Goal: Transaction & Acquisition: Obtain resource

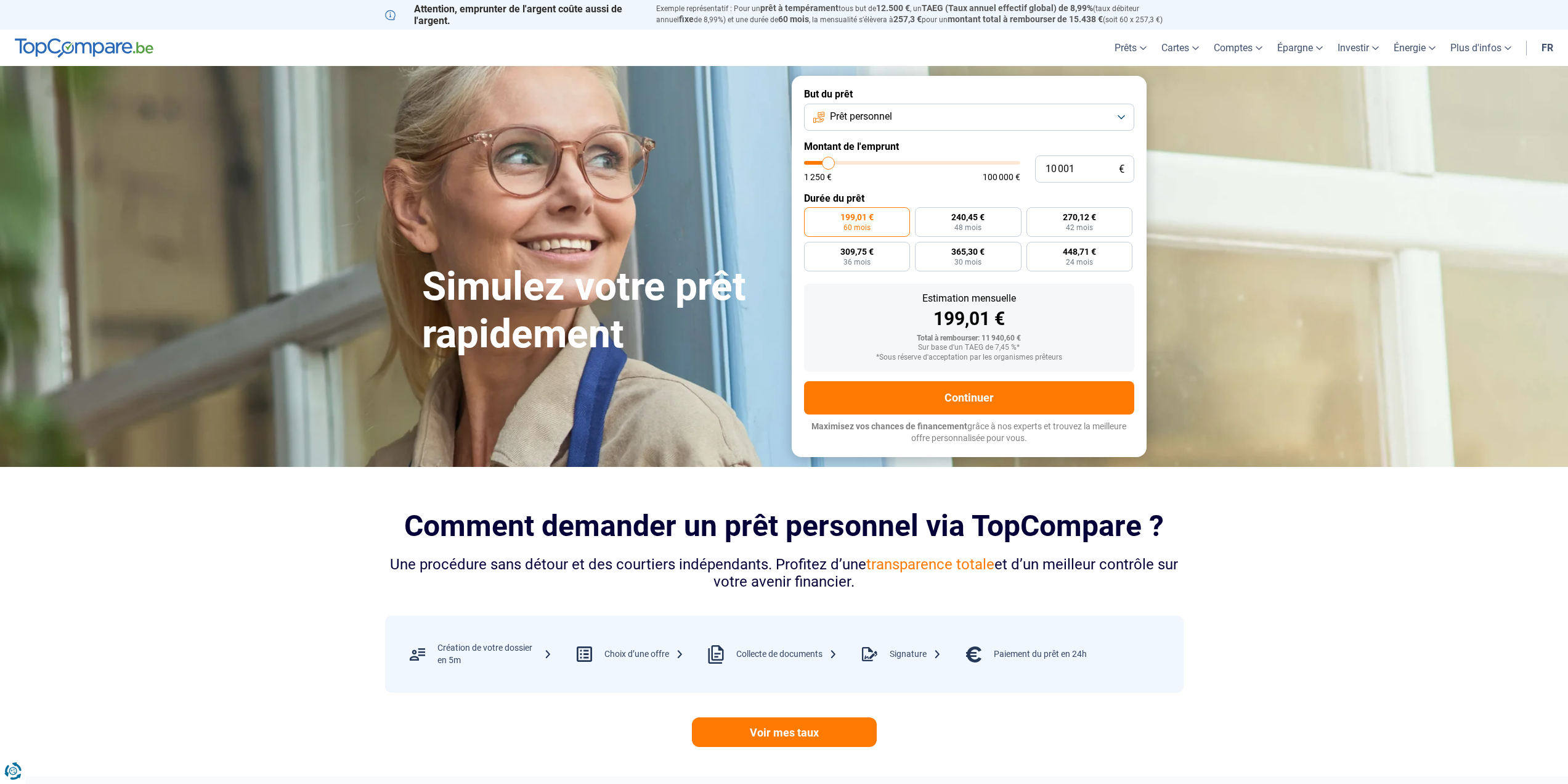
type input "10 250"
type input "10250"
type input "10 500"
type input "10500"
type input "11 750"
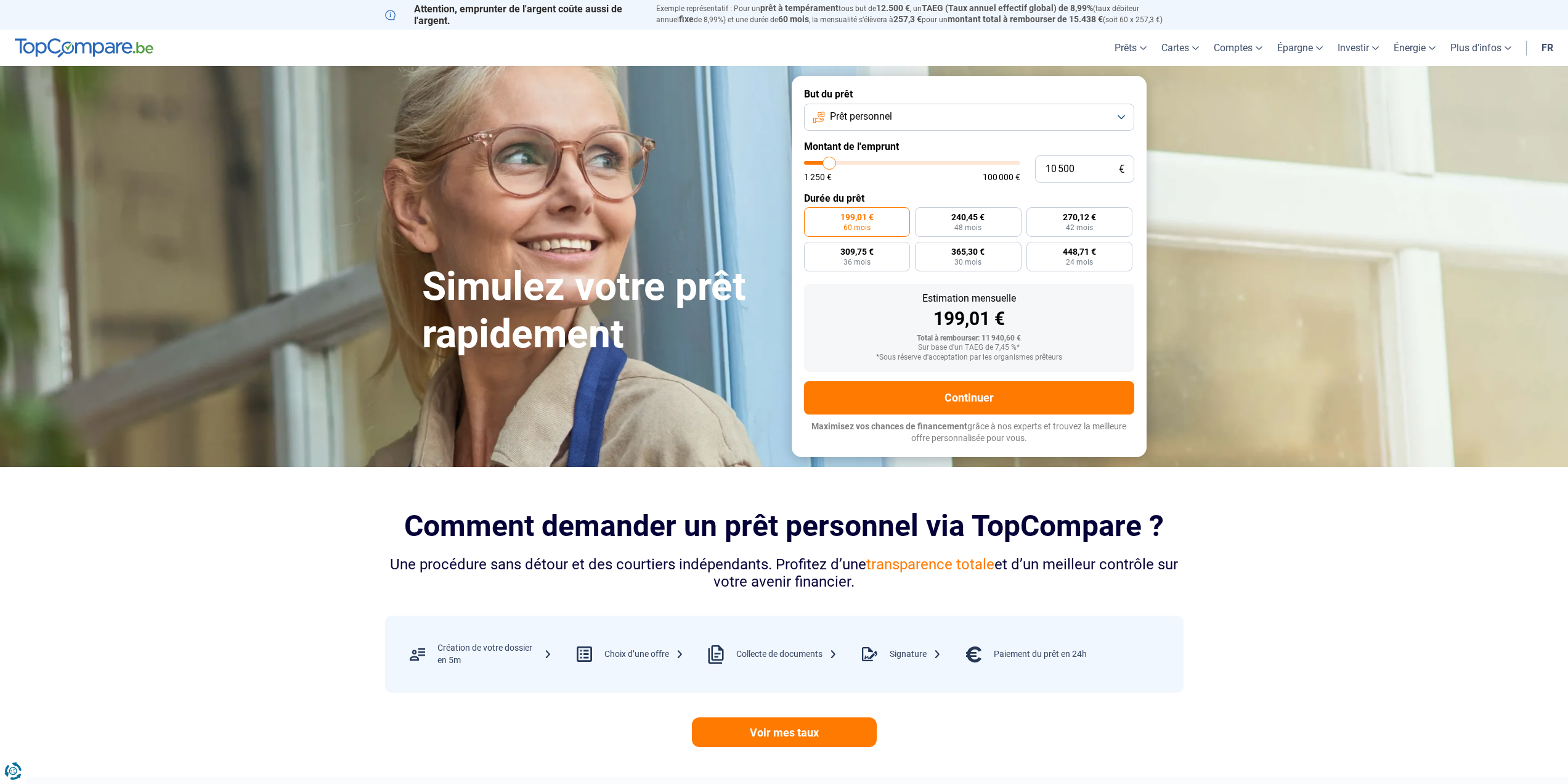
type input "11750"
type input "13 250"
type input "13250"
type input "15 500"
type input "15500"
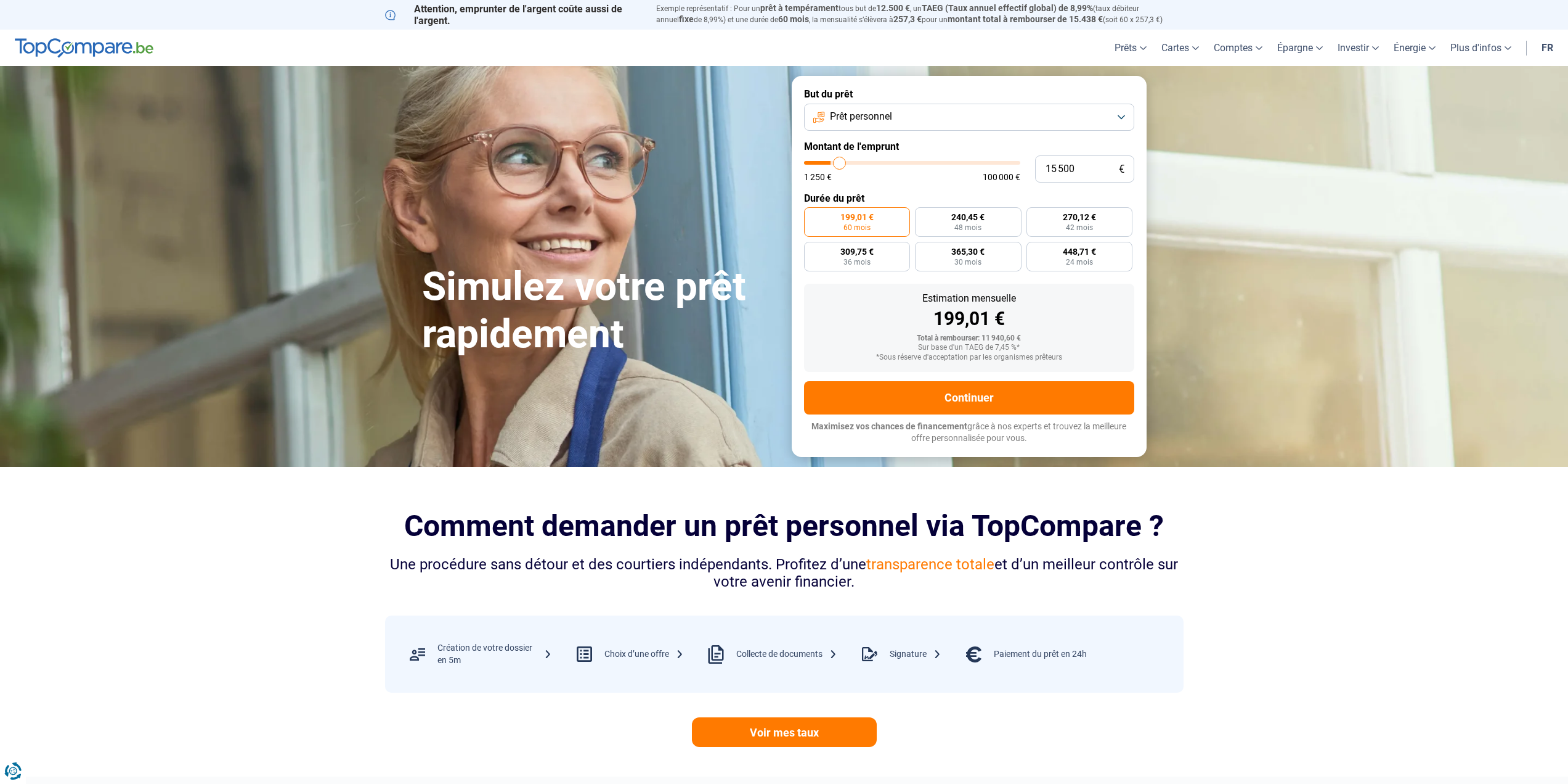
type input "17 500"
type input "17500"
type input "19 750"
type input "19750"
type input "21 750"
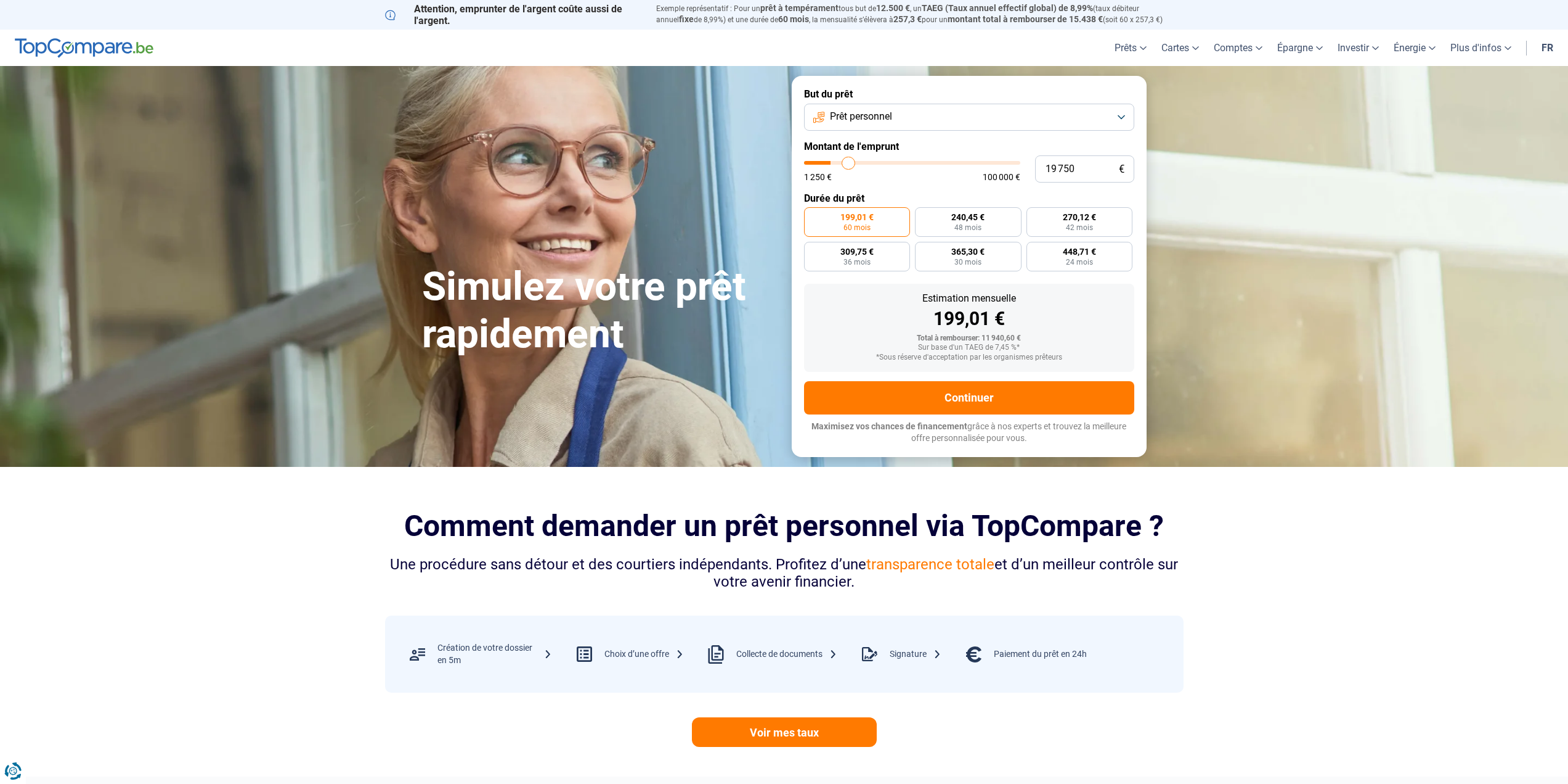
type input "21750"
type input "24 750"
type input "24750"
type input "28 000"
type input "28000"
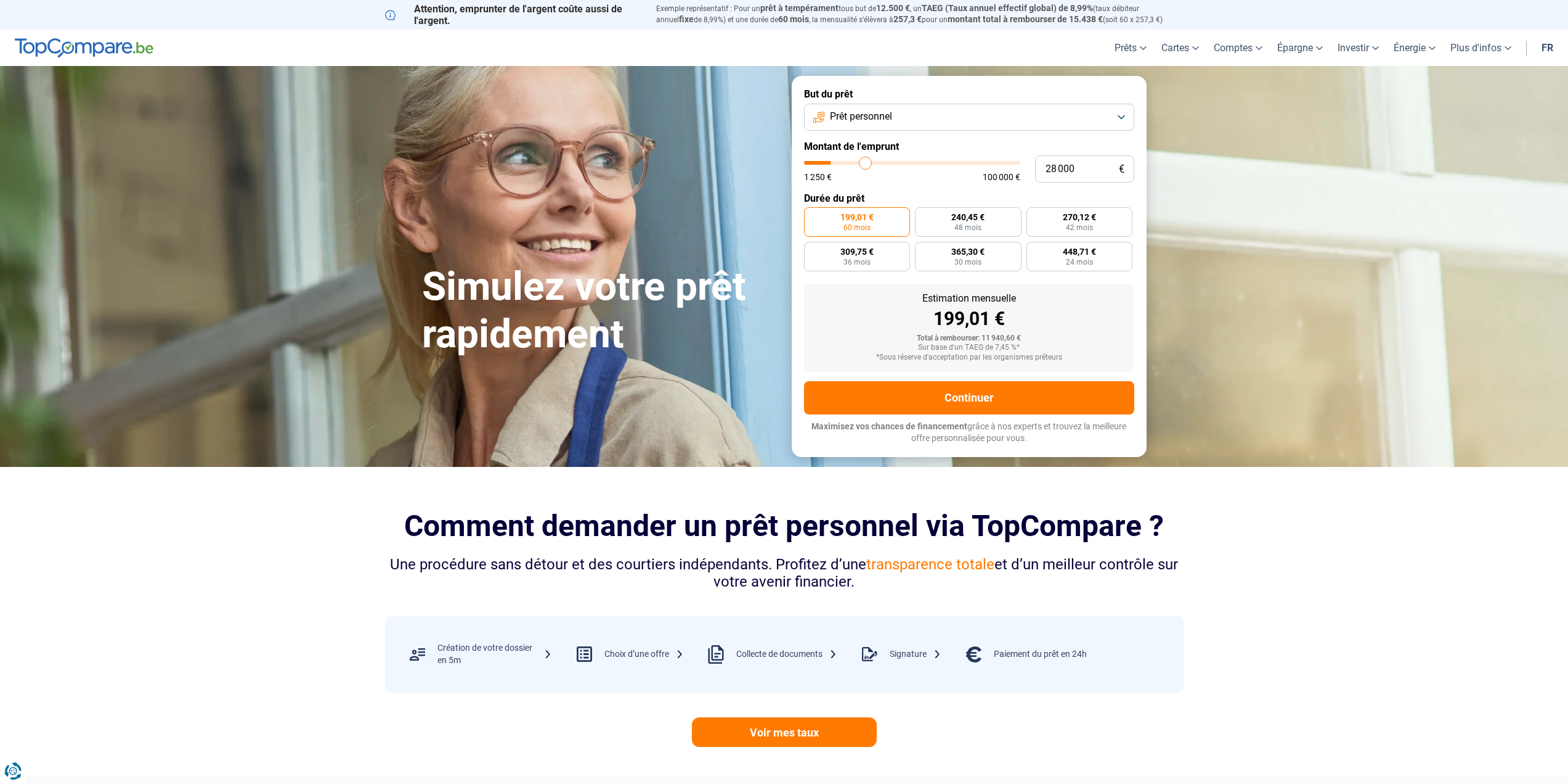
type input "29 750"
type input "29750"
type input "31 750"
type input "31750"
type input "32 750"
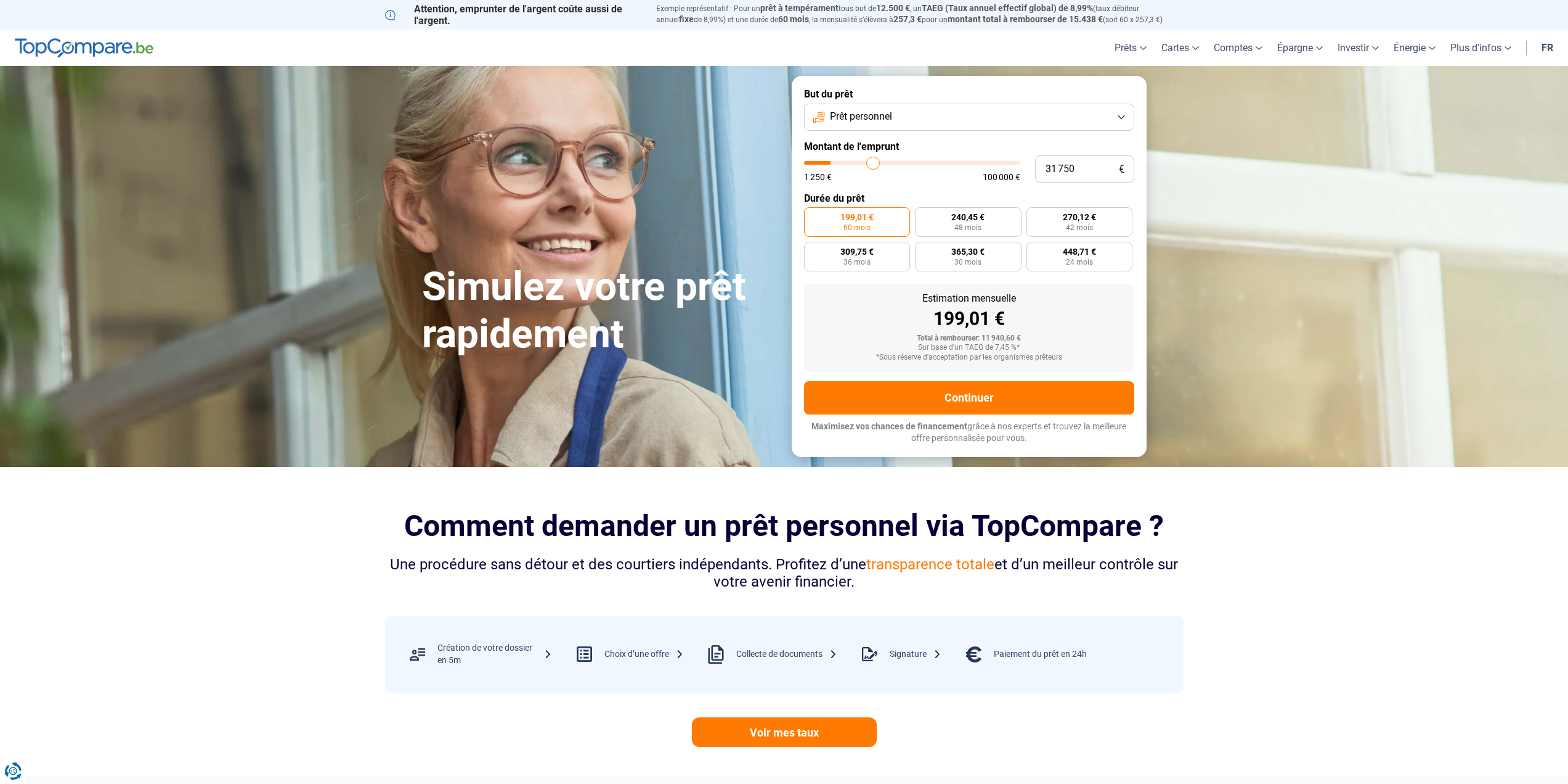
type input "32750"
type input "34 000"
type input "34000"
type input "35 000"
type input "35000"
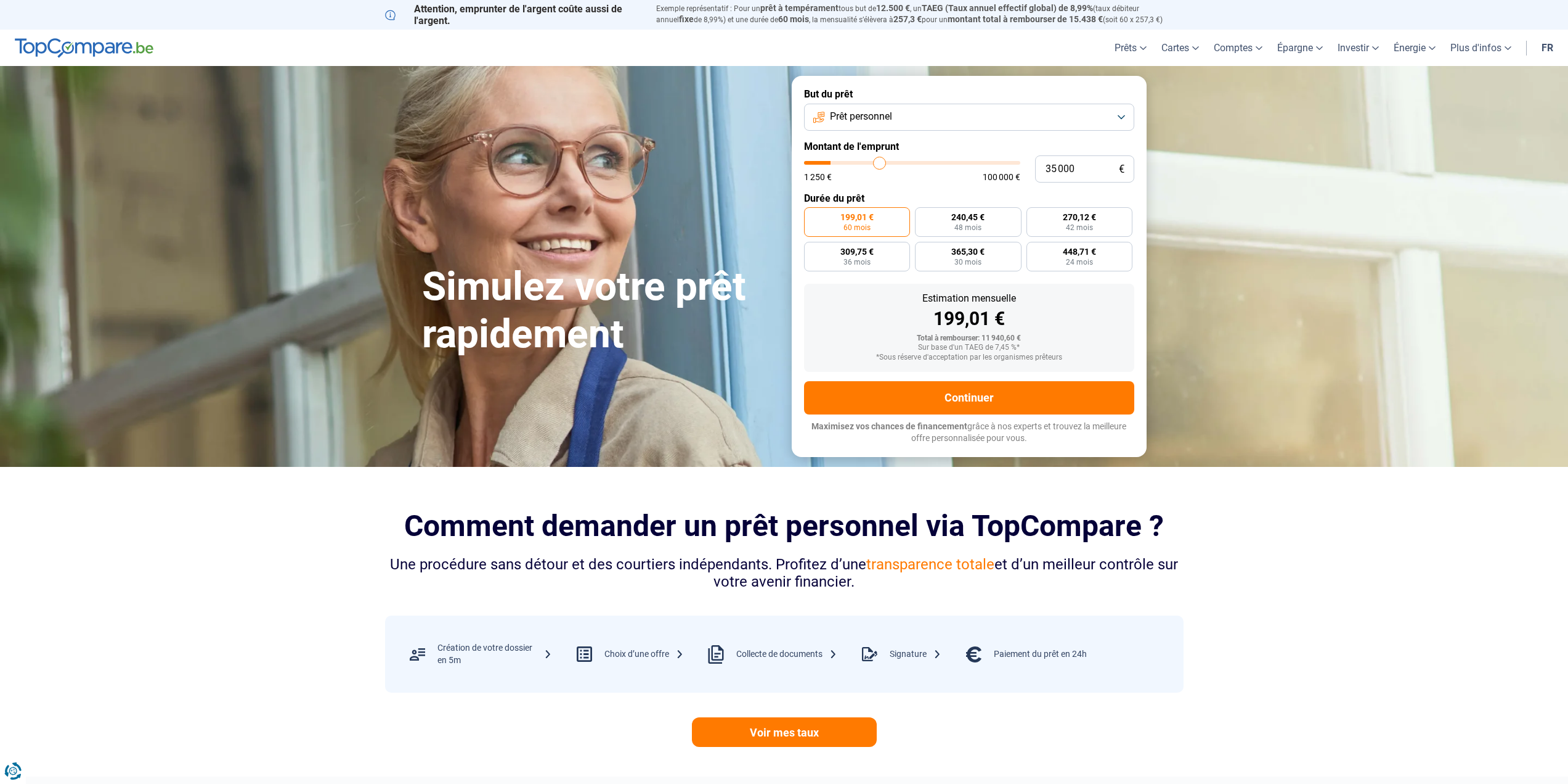
type input "35 750"
type input "35750"
type input "36 250"
type input "36250"
type input "36 500"
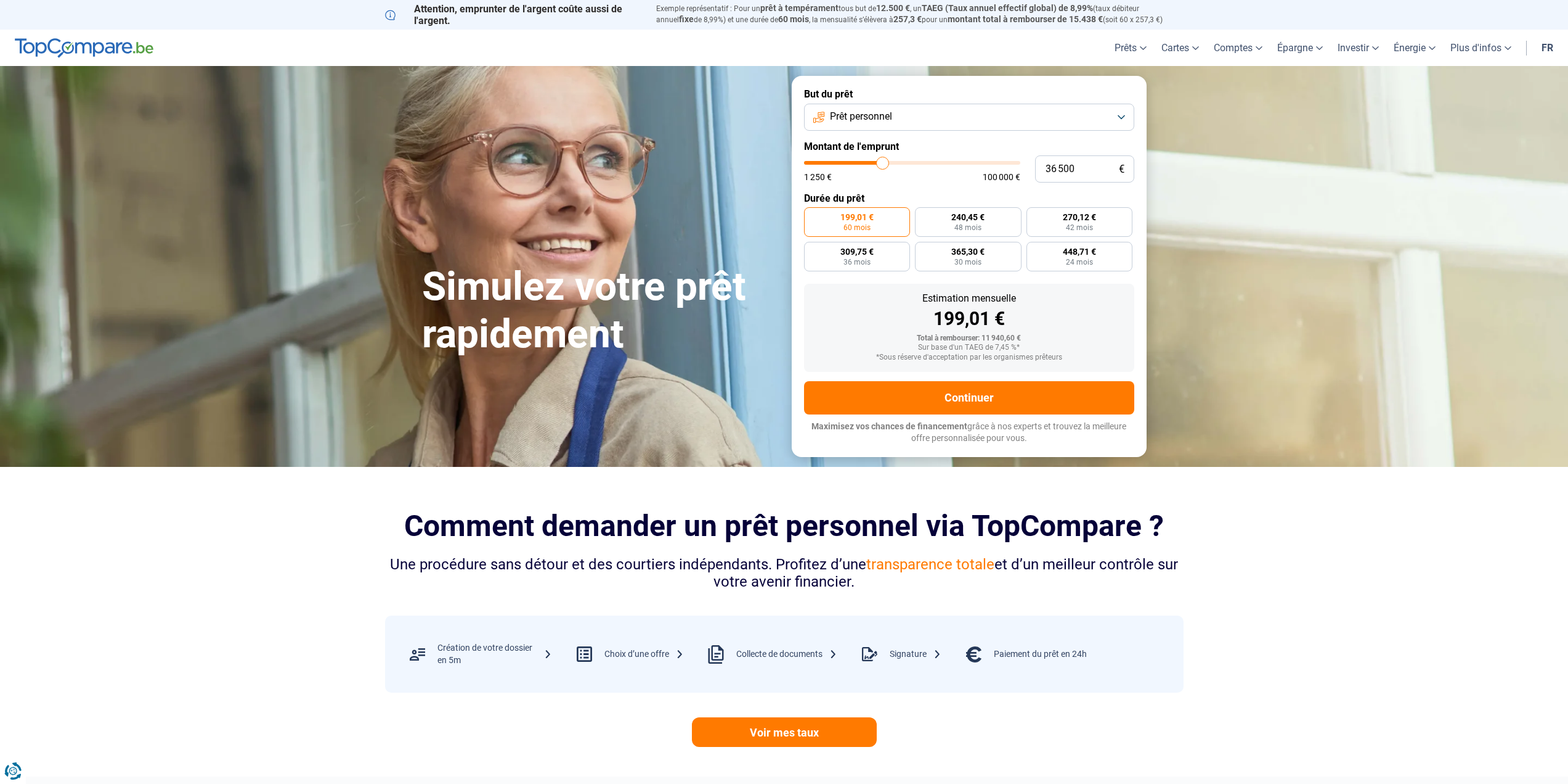
drag, startPoint x: 829, startPoint y: 158, endPoint x: 883, endPoint y: 158, distance: 54.0
type input "36500"
click at [883, 161] on input "range" at bounding box center [913, 163] width 216 height 3
radio input "false"
drag, startPoint x: 1086, startPoint y: 169, endPoint x: 1018, endPoint y: 169, distance: 68.0
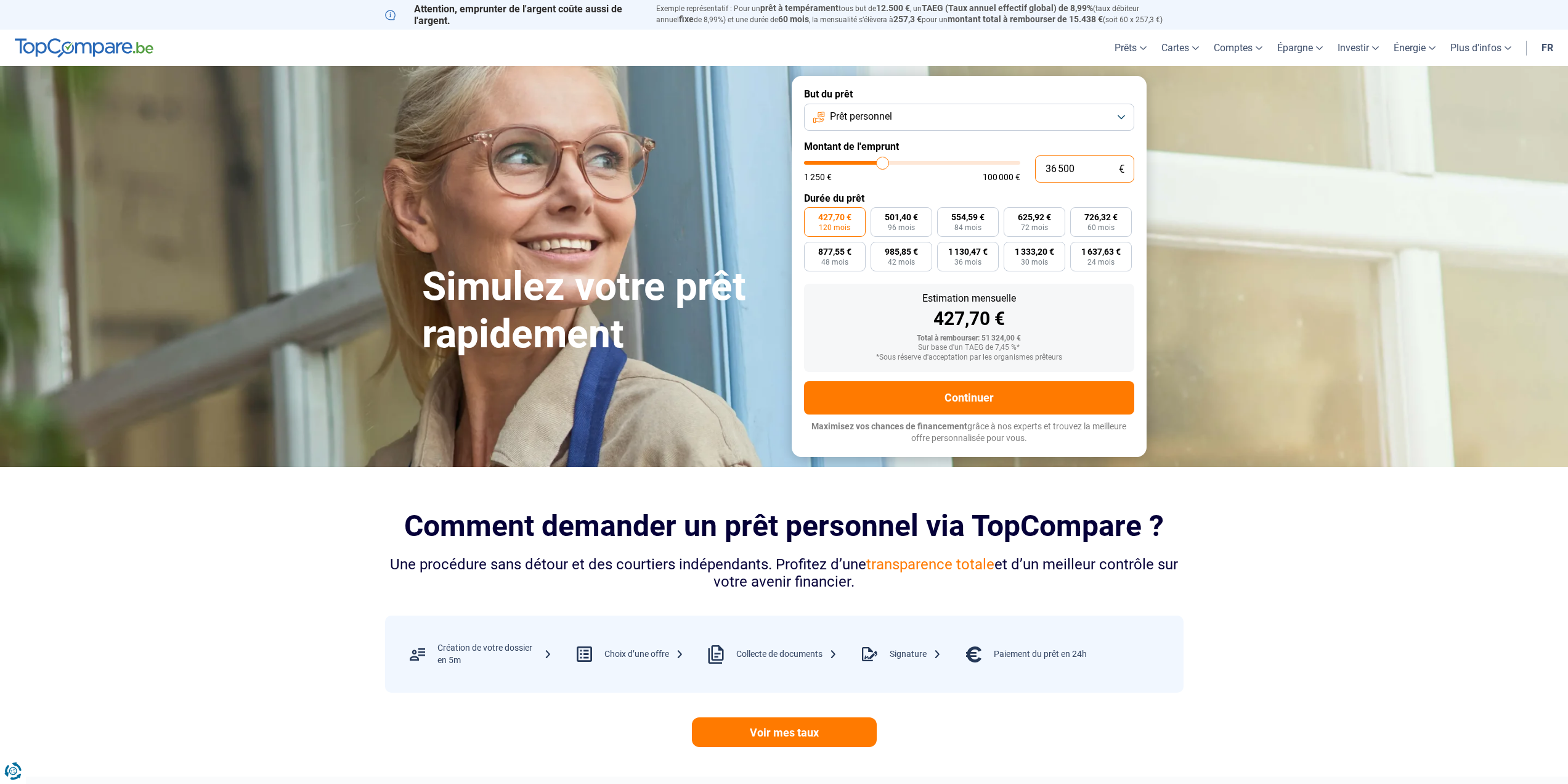
click at [1022, 168] on div "36 500 € 1 250 € 100 000 €" at bounding box center [970, 169] width 330 height 27
type input "6"
type input "1250"
type input "68"
type input "1250"
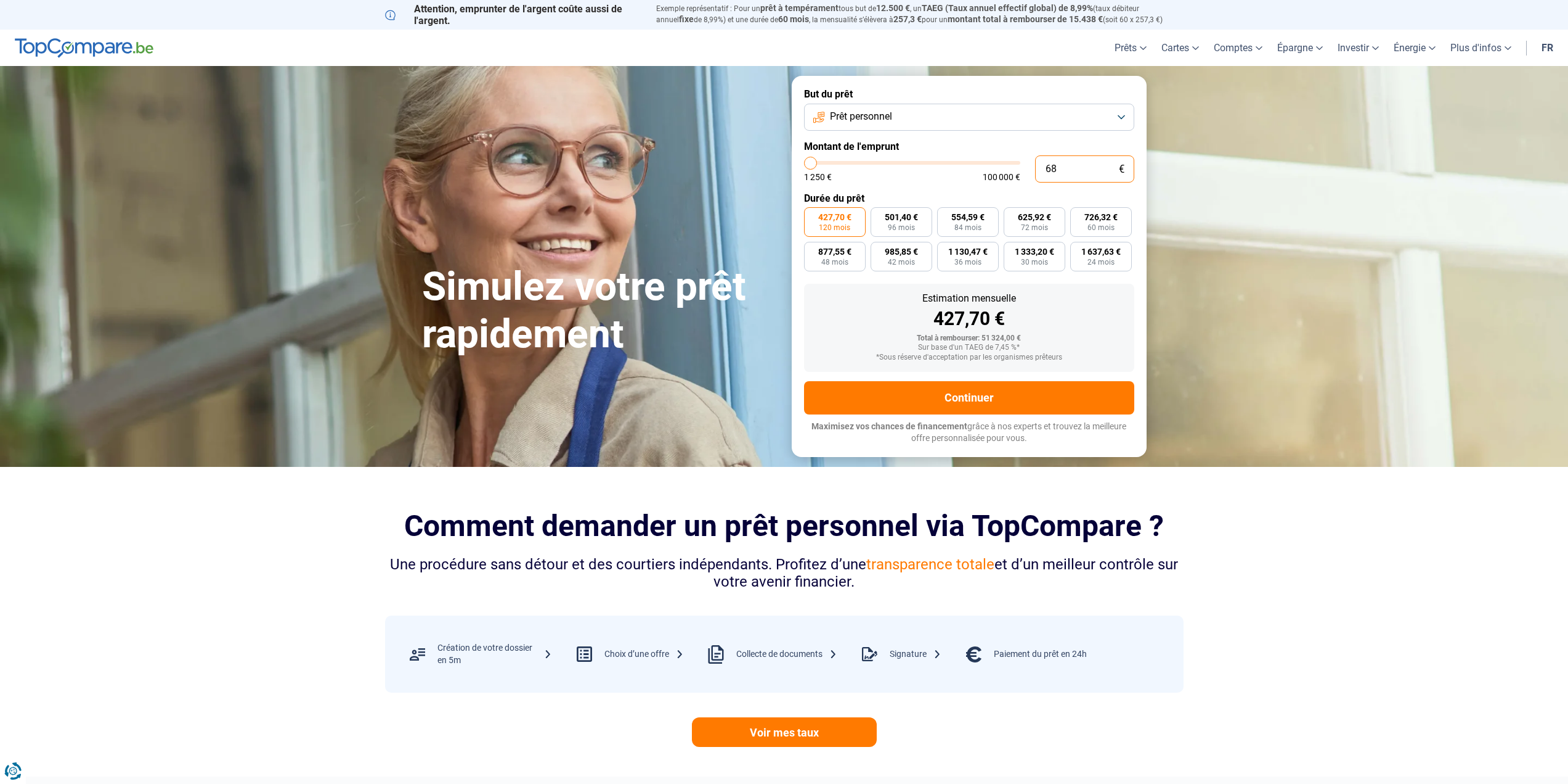
type input "685"
type input "1250"
type input "6 850"
type input "6750"
radio input "true"
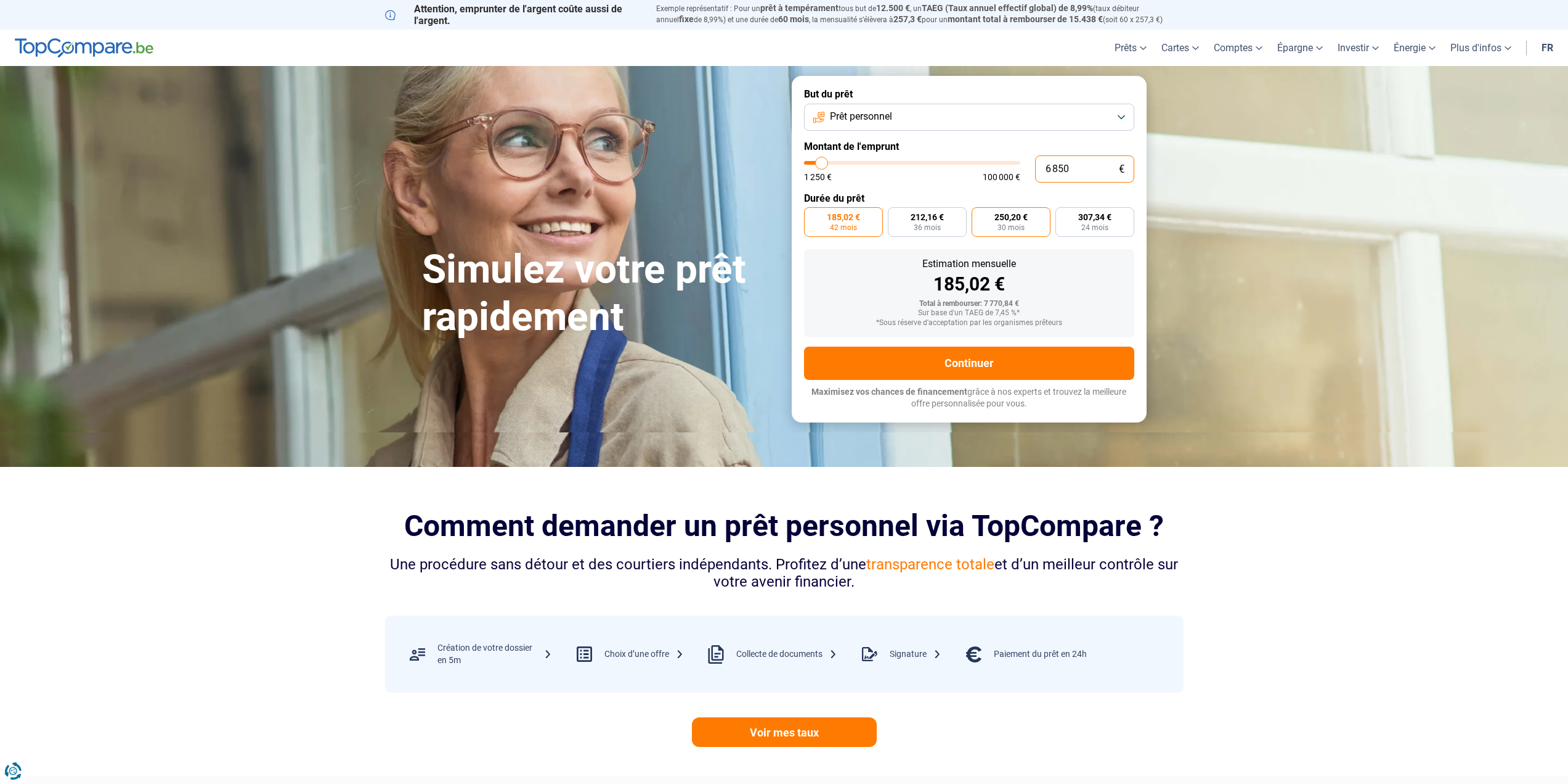
type input "6 850"
click at [1003, 226] on span "30 mois" at bounding box center [1011, 227] width 27 height 8
click at [980, 215] on input "250,20 € 30 mois" at bounding box center [976, 211] width 8 height 8
radio input "true"
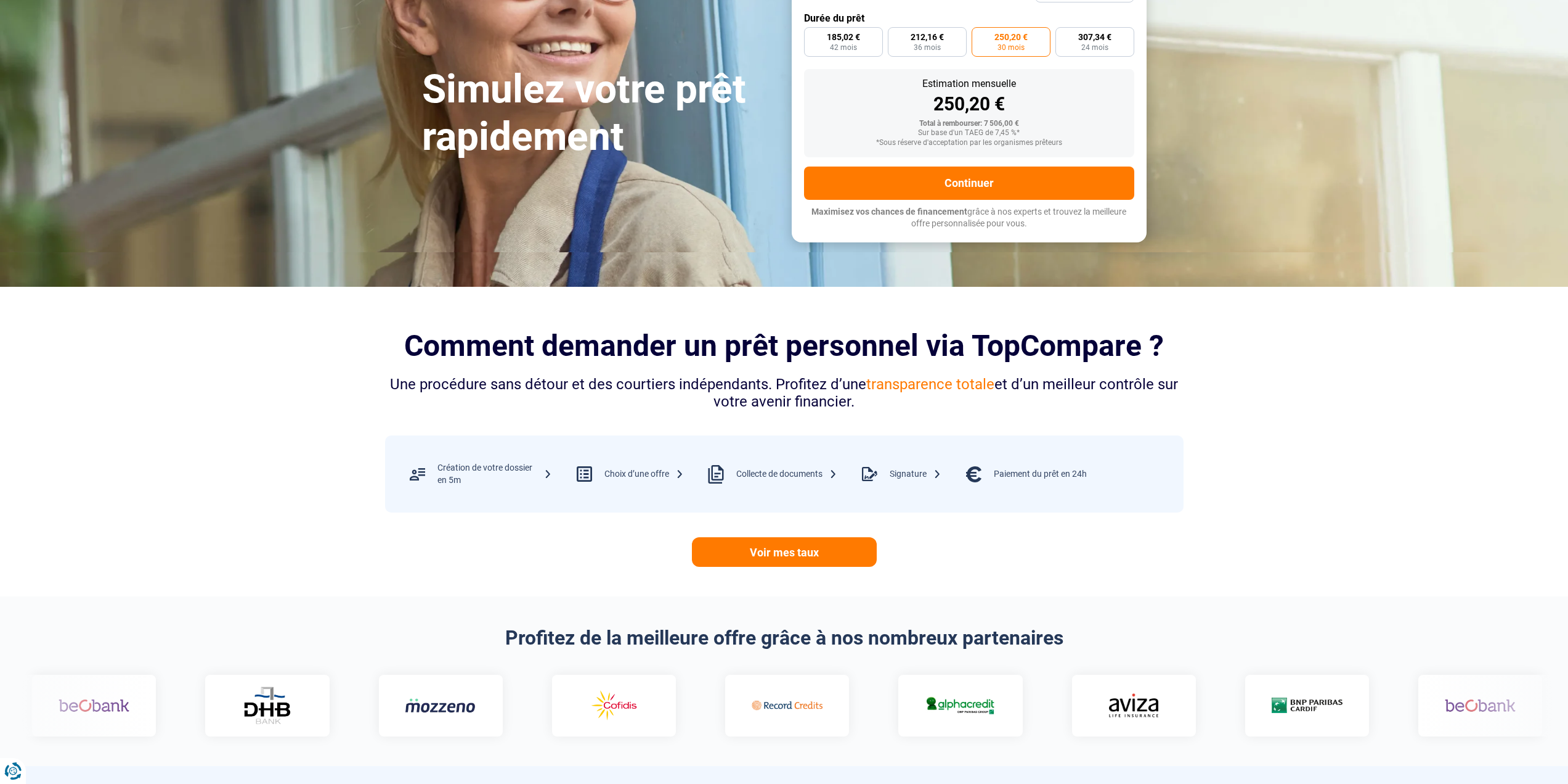
scroll to position [185, 0]
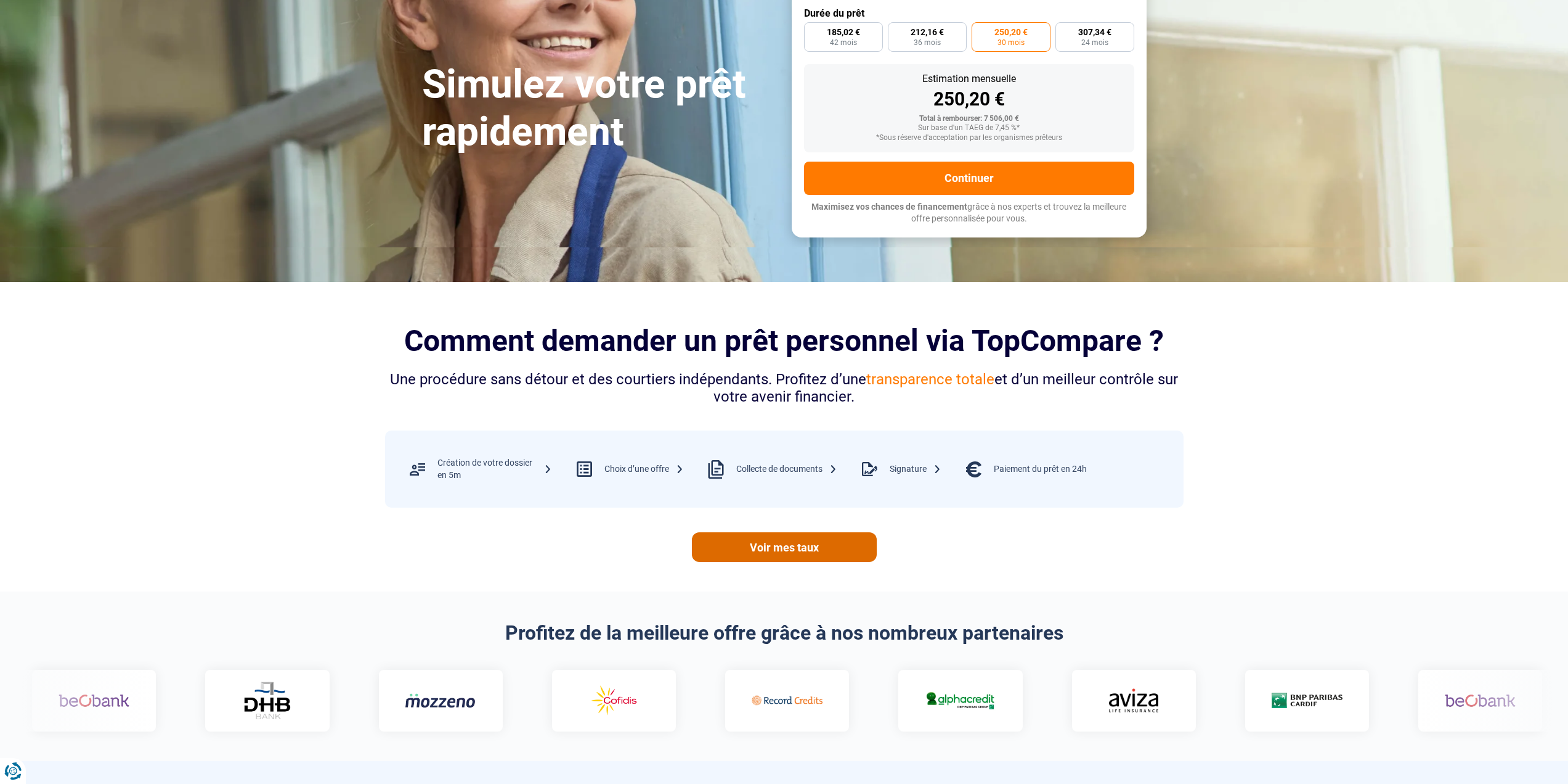
click at [828, 551] on link "Voir mes taux" at bounding box center [784, 547] width 185 height 29
